Goal: Navigation & Orientation: Find specific page/section

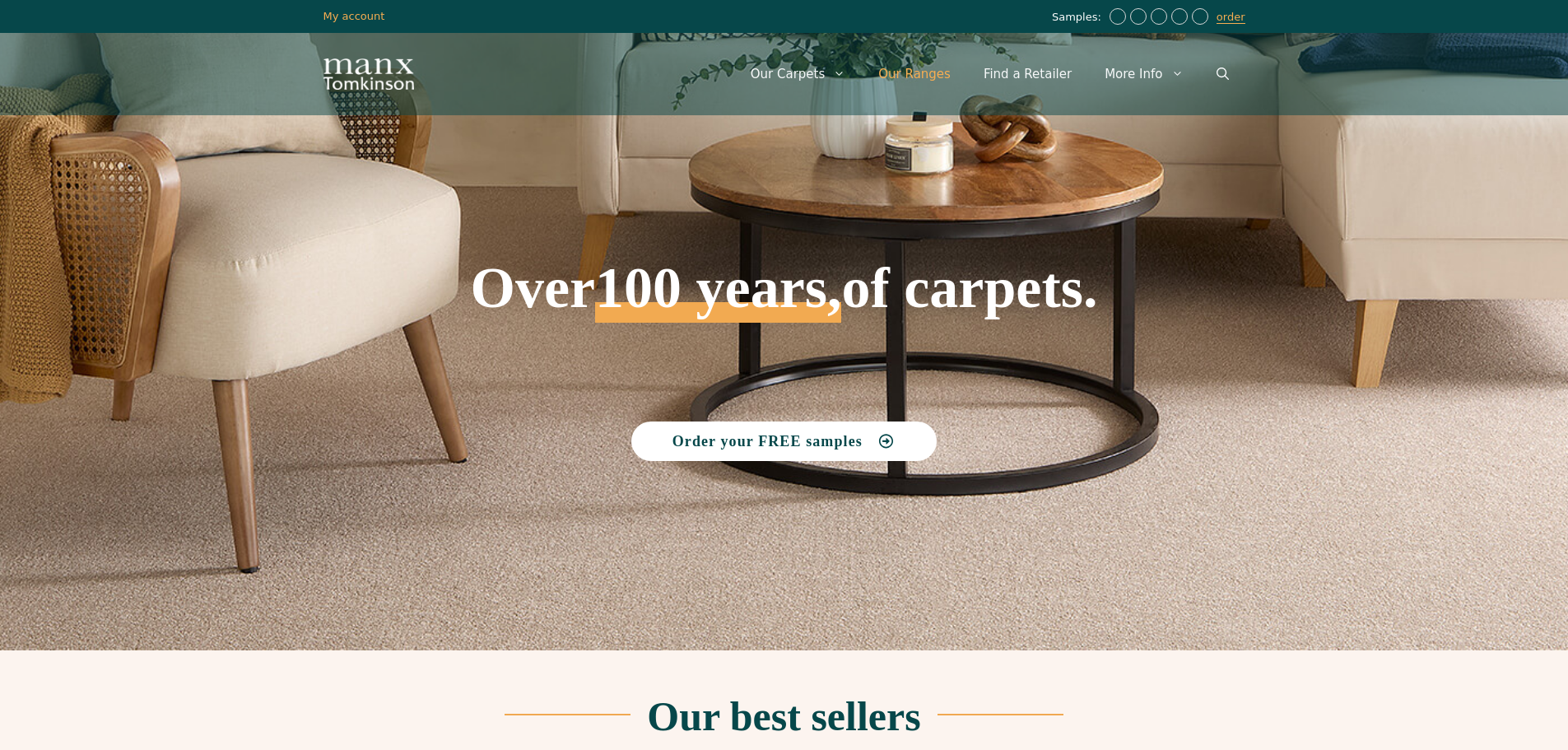
click at [947, 68] on link "Our Ranges" at bounding box center [914, 74] width 105 height 50
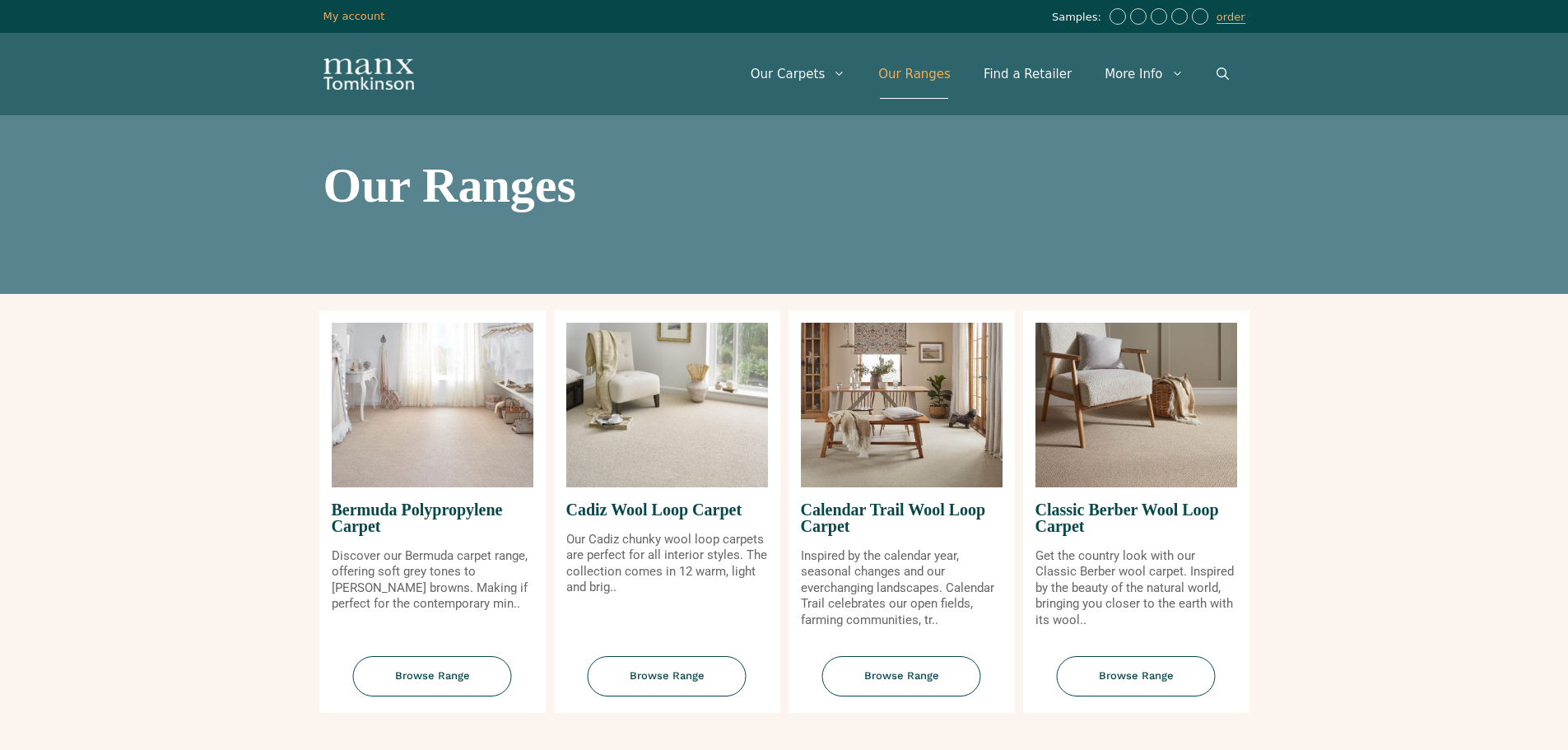
click at [701, 511] on span "Cadiz Wool Loop Carpet" at bounding box center [667, 509] width 202 height 44
click at [683, 666] on span "Browse Range" at bounding box center [667, 676] width 159 height 40
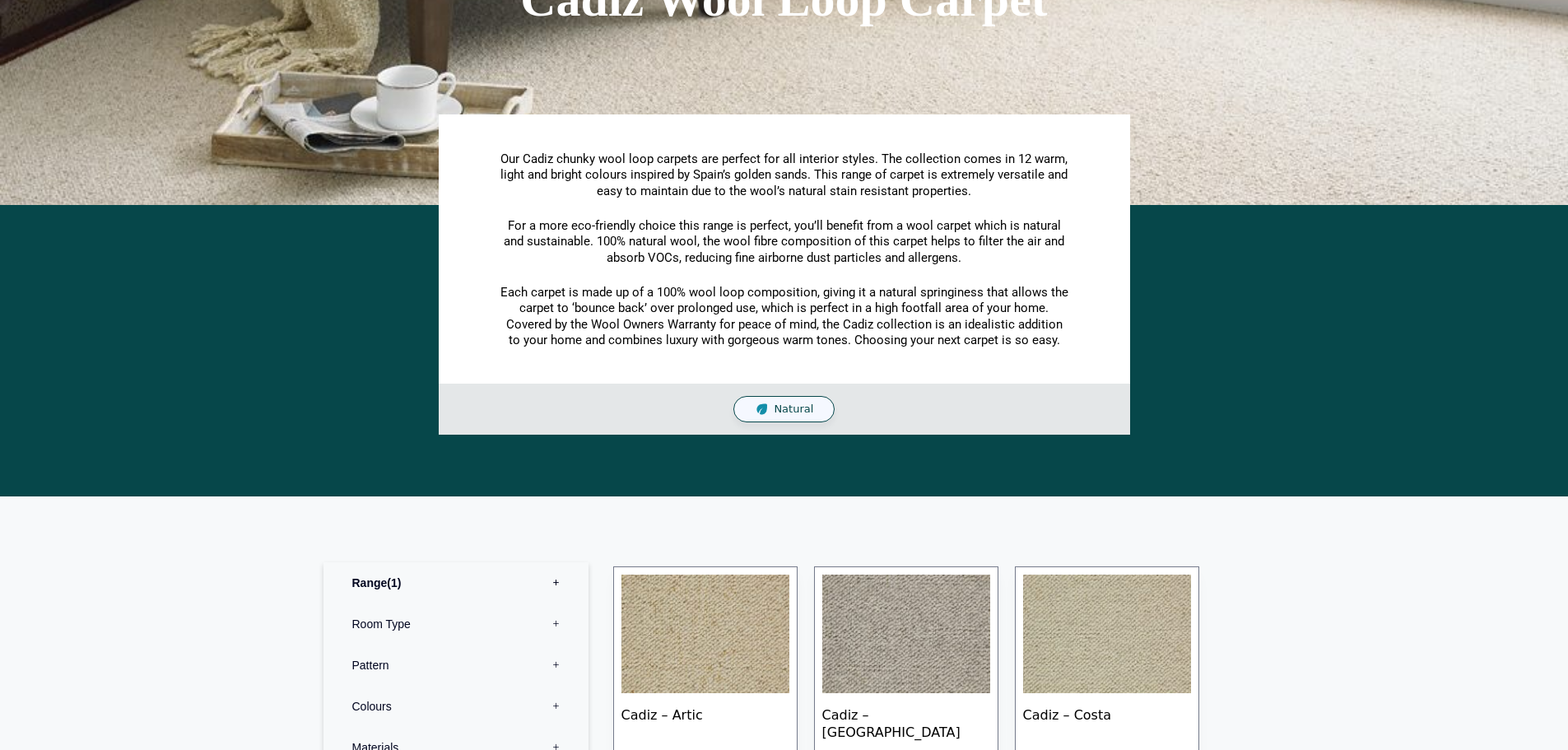
scroll to position [493, 0]
